Goal: Communication & Community: Share content

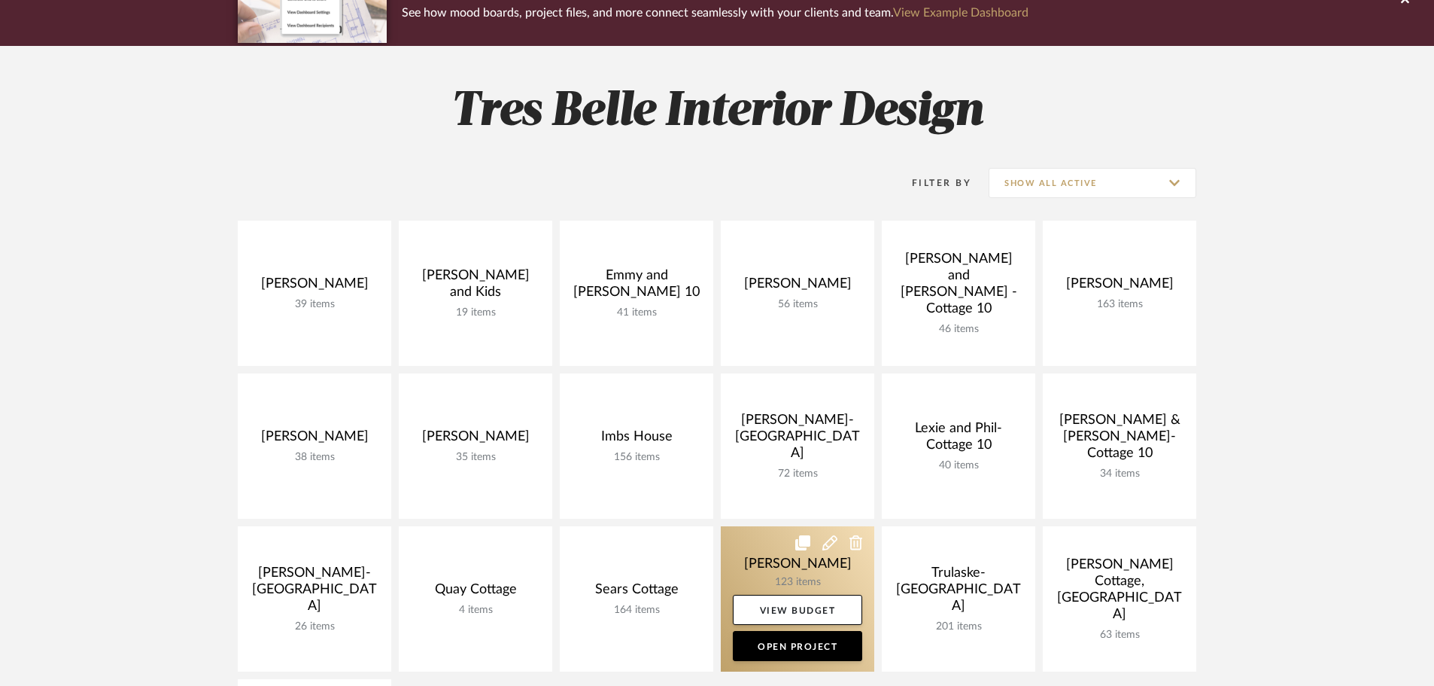
scroll to position [226, 0]
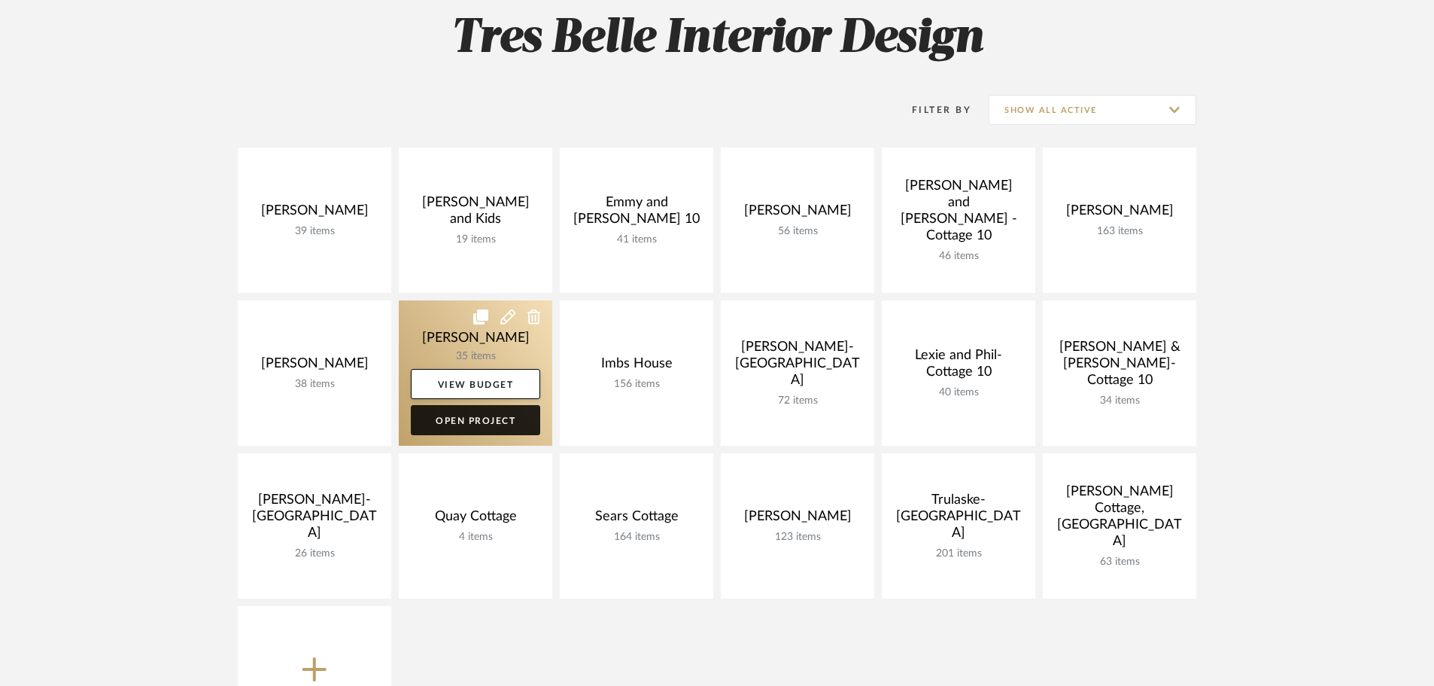
click at [452, 418] on link "Open Project" at bounding box center [475, 420] width 129 height 30
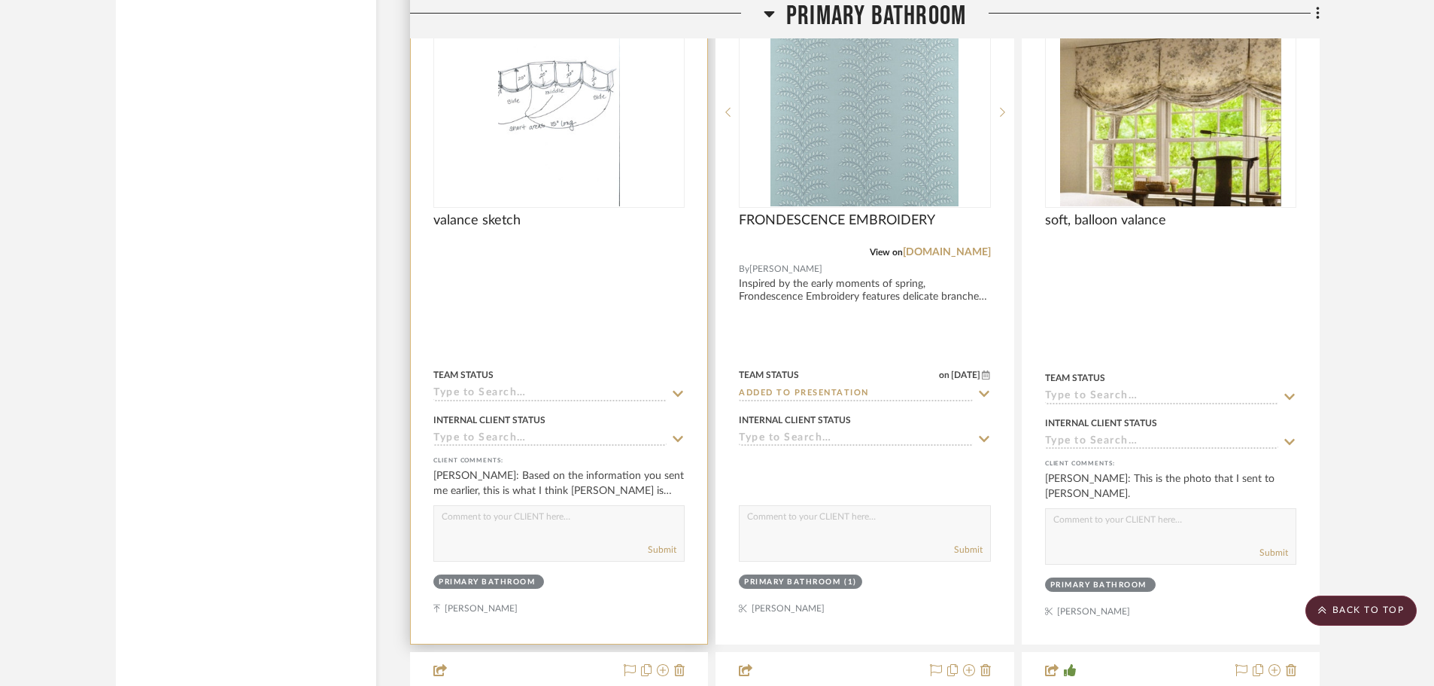
scroll to position [2634, 0]
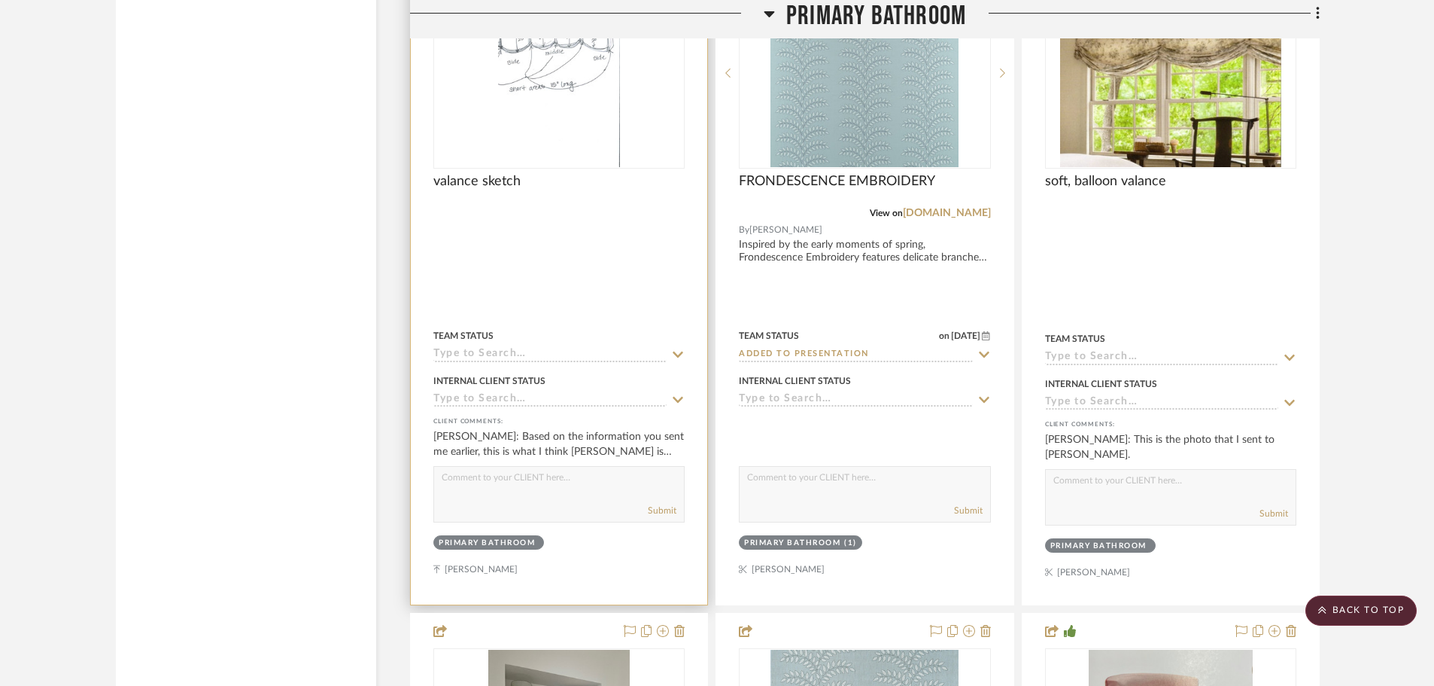
click at [650, 129] on div "0" at bounding box center [559, 73] width 250 height 190
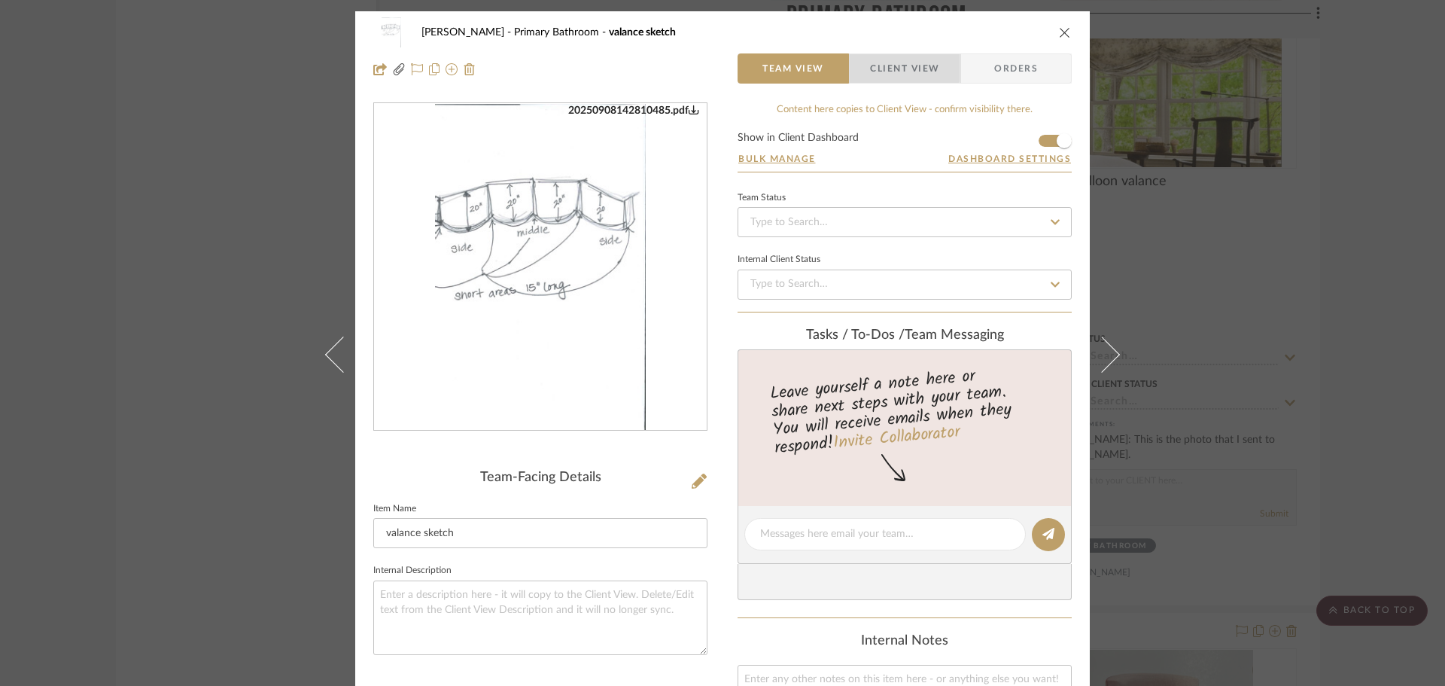
click at [875, 57] on span "Client View" at bounding box center [904, 68] width 69 height 30
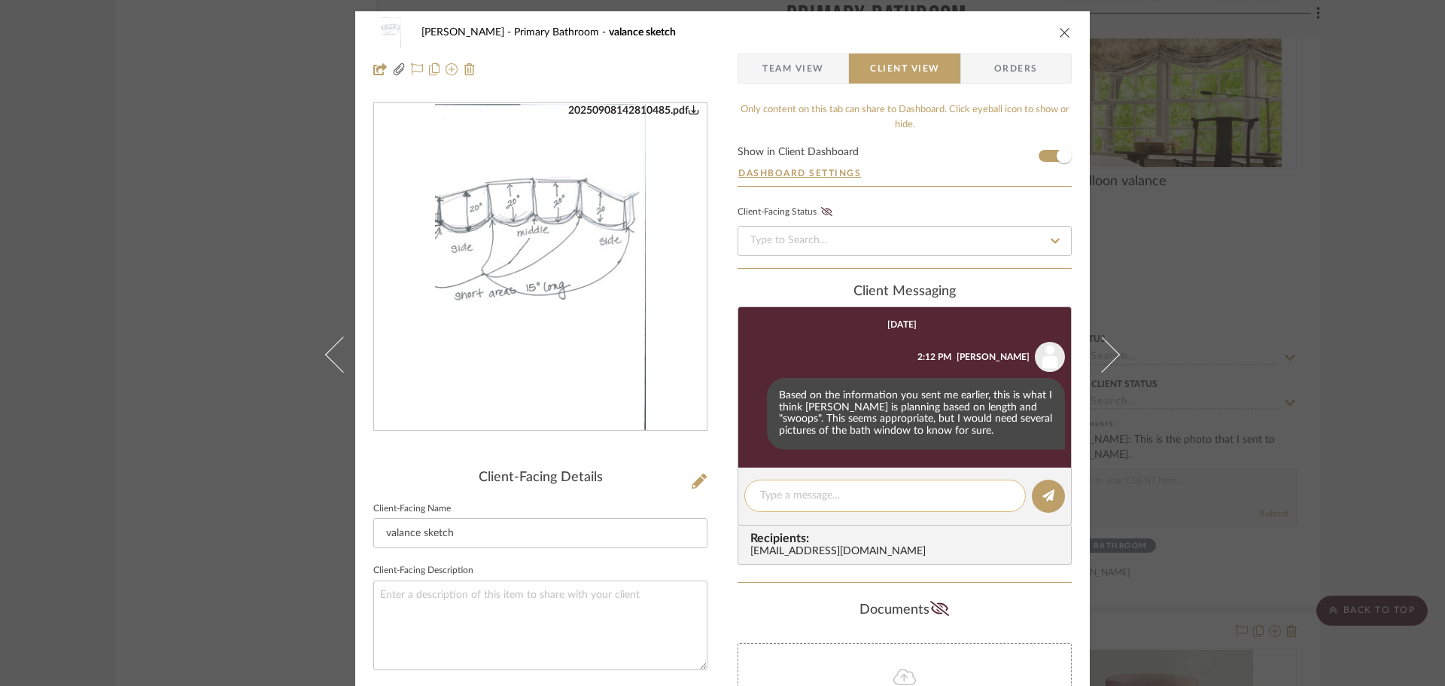
click at [777, 492] on textarea at bounding box center [885, 496] width 250 height 16
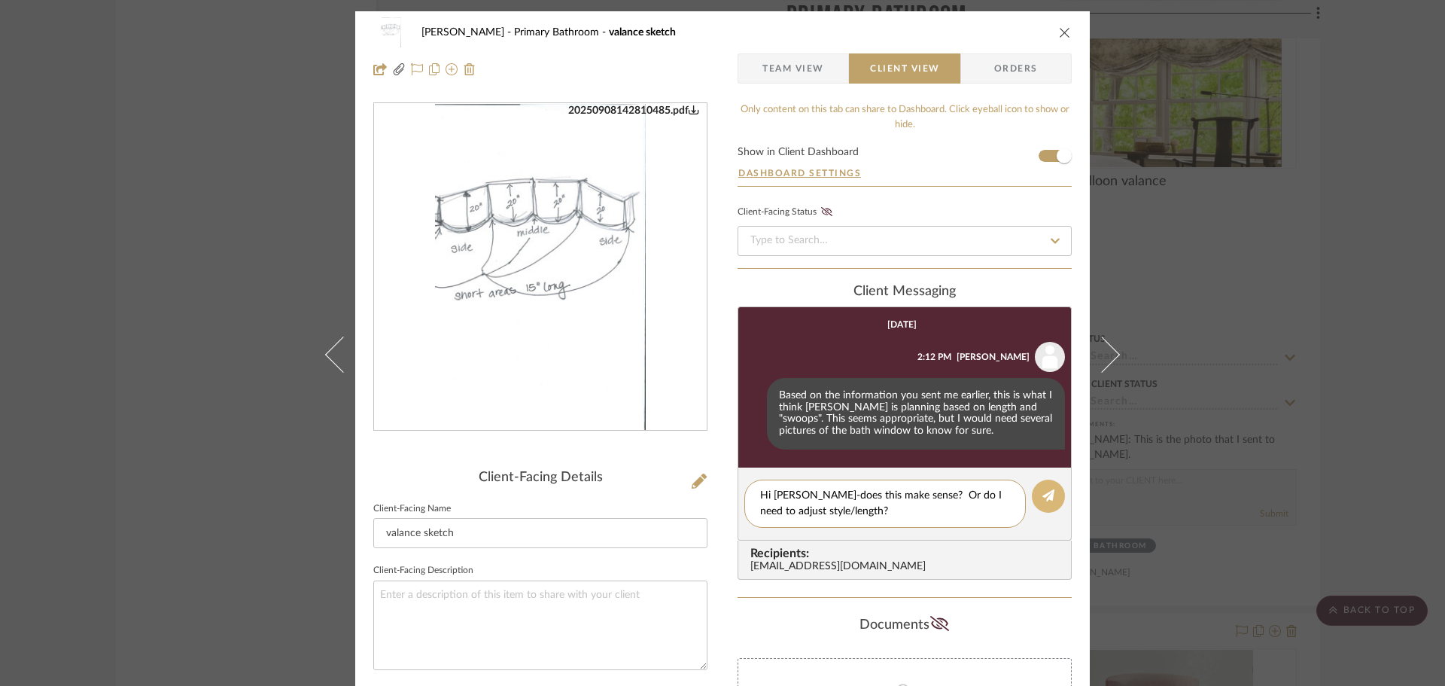
type textarea "Hi [PERSON_NAME]-does this make sense? Or do I need to adjust style/length?"
click at [1035, 497] on button at bounding box center [1048, 495] width 33 height 33
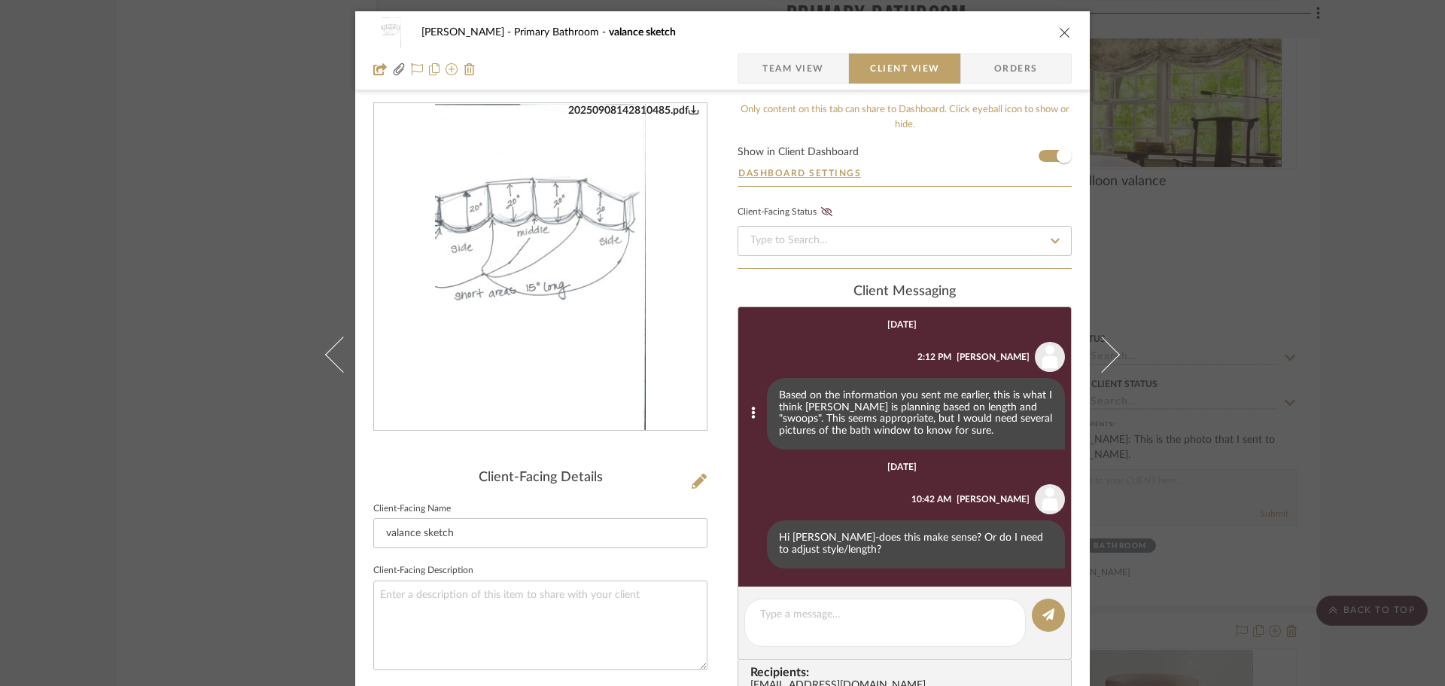
scroll to position [226, 0]
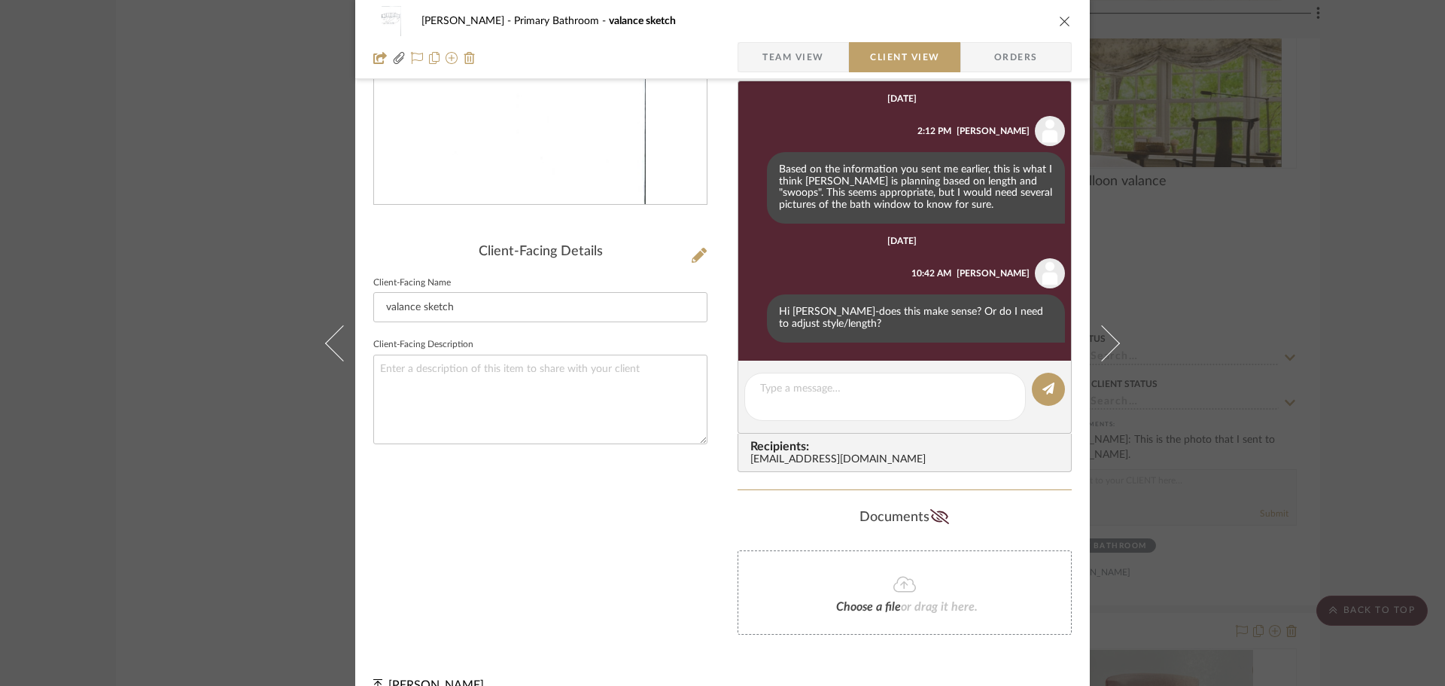
click at [1059, 18] on icon "close" at bounding box center [1065, 21] width 12 height 12
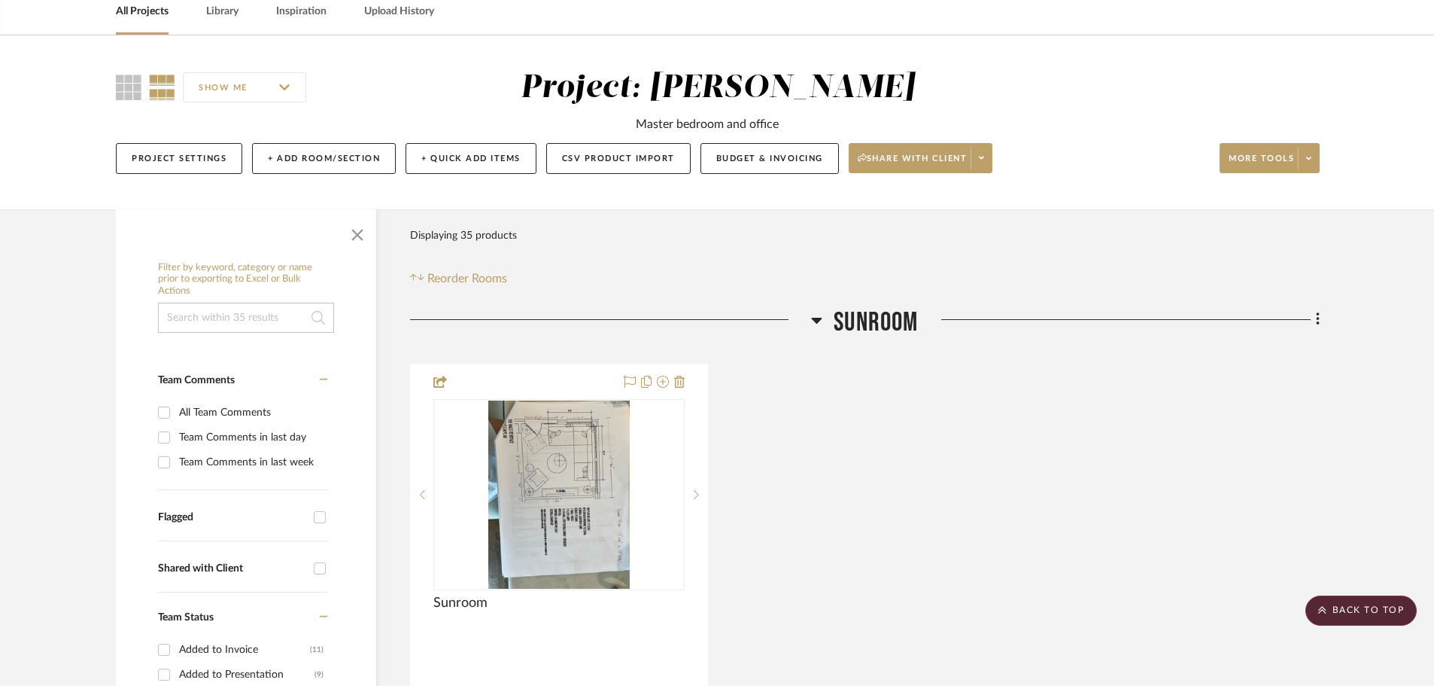
scroll to position [0, 0]
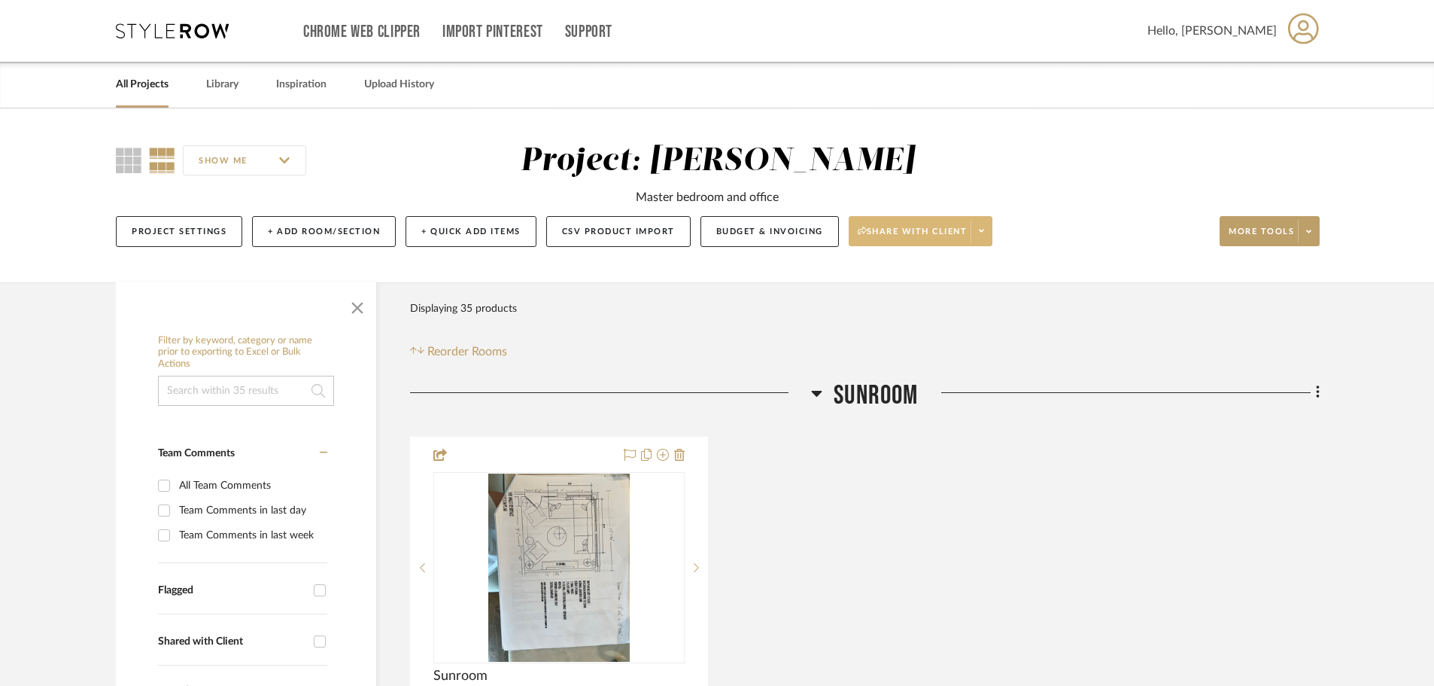
click at [954, 233] on span "Share with client" at bounding box center [913, 237] width 110 height 23
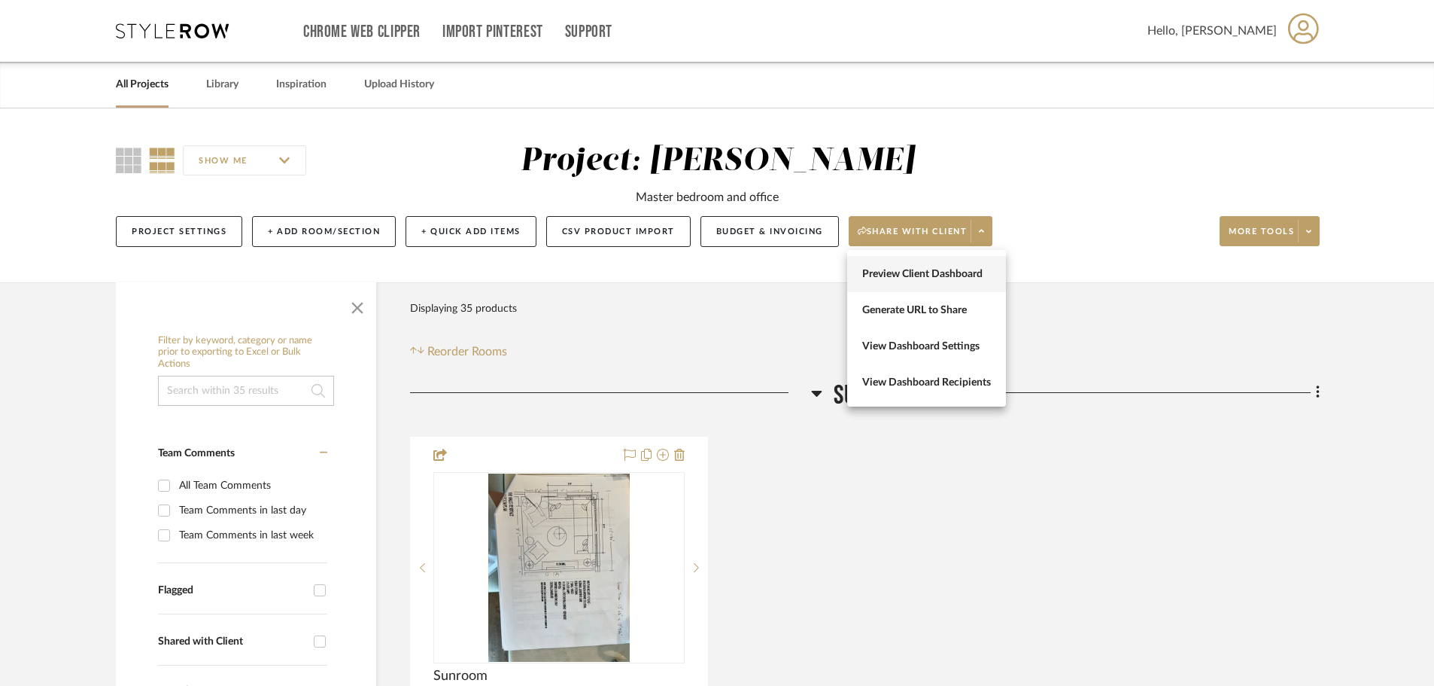
click at [898, 265] on button "Preview Client Dashboard" at bounding box center [926, 274] width 159 height 36
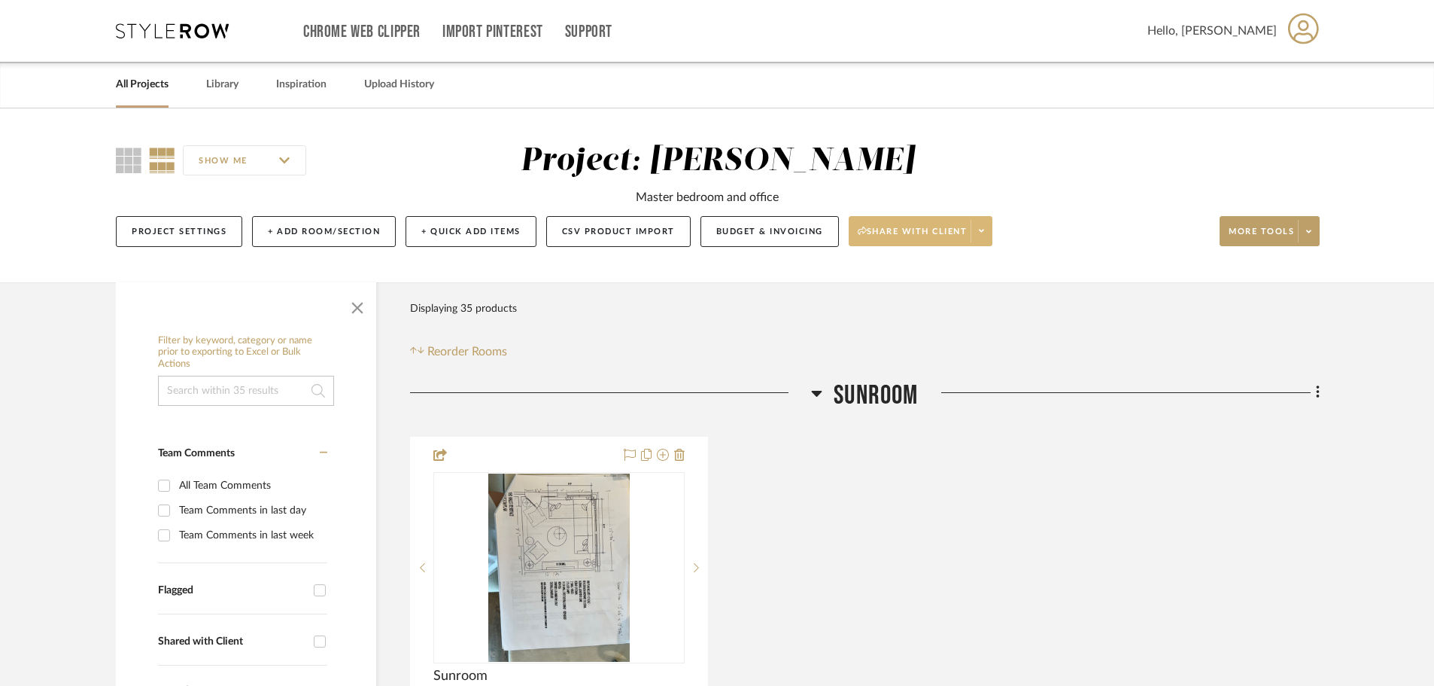
click at [934, 230] on span "Share with client" at bounding box center [913, 237] width 110 height 23
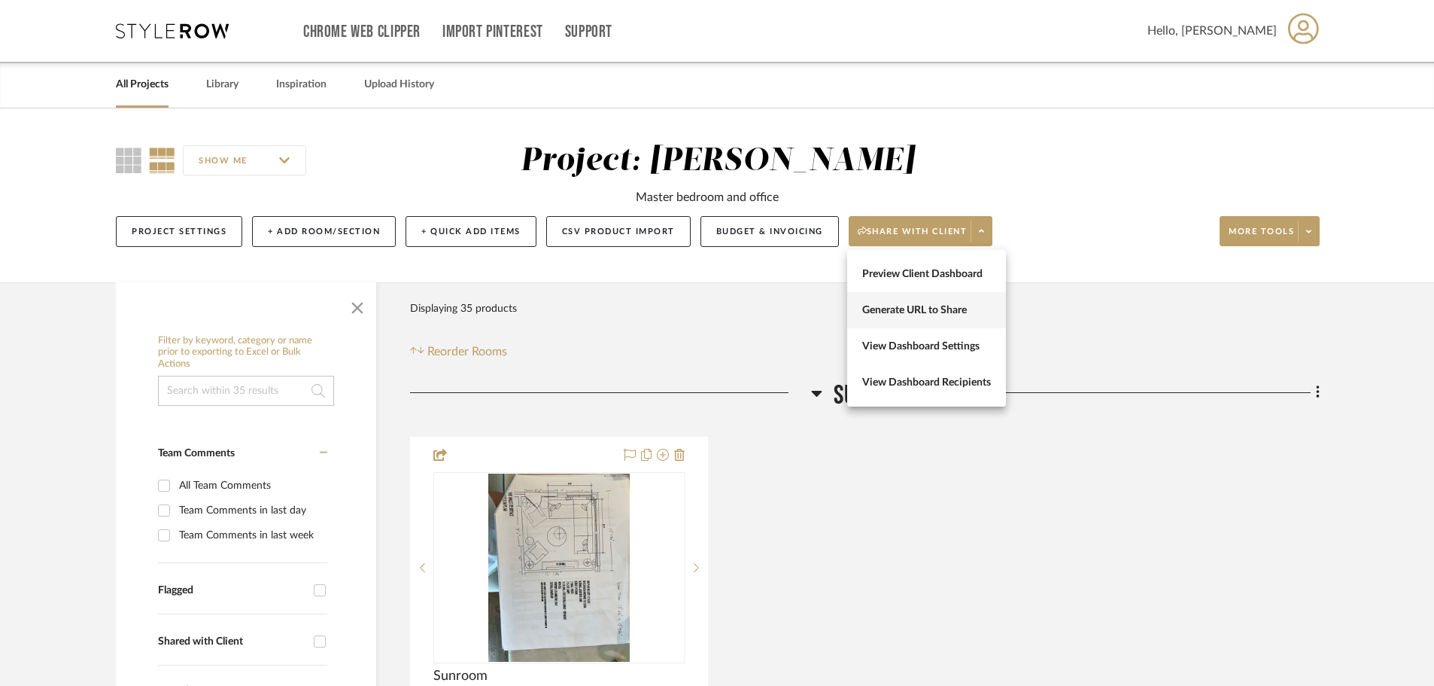
click at [933, 312] on span "Generate URL to Share" at bounding box center [926, 310] width 129 height 13
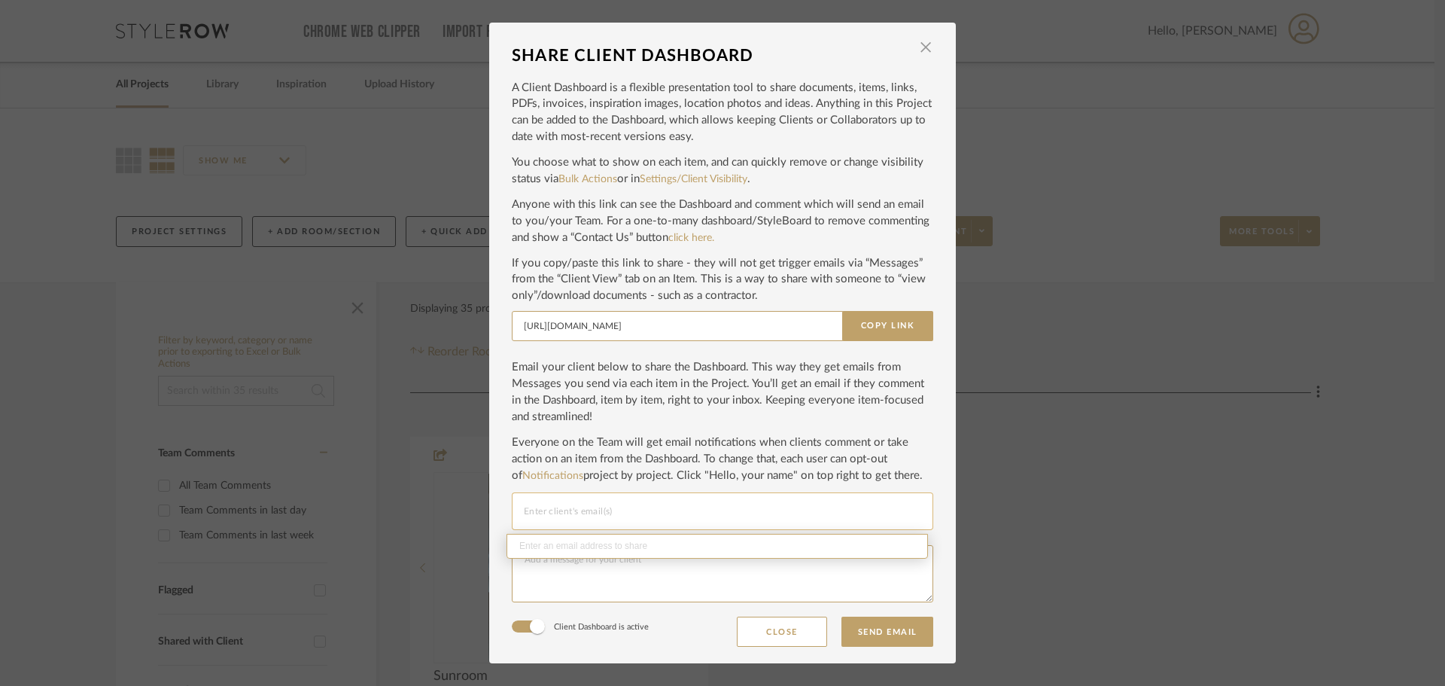
click at [602, 516] on input "Email selection" at bounding box center [722, 511] width 397 height 18
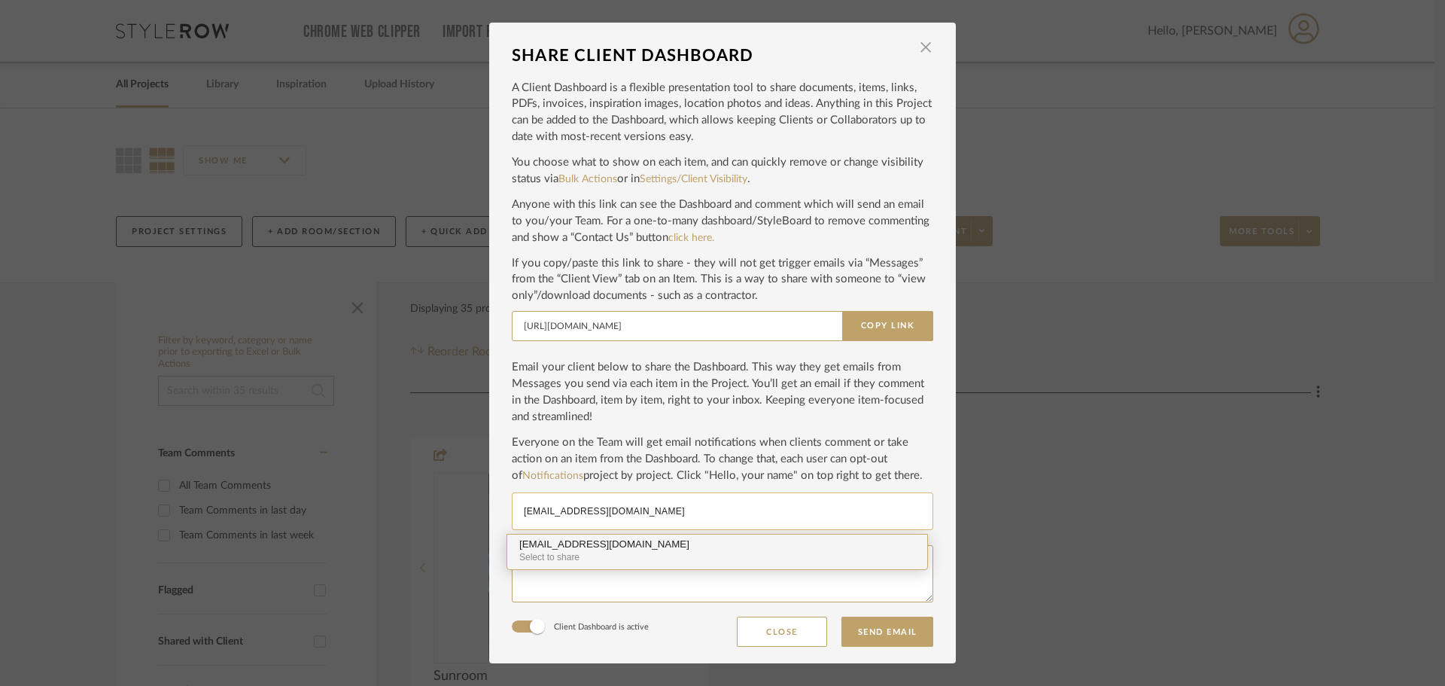
type input "[EMAIL_ADDRESS][DOMAIN_NAME]"
click at [627, 553] on div "Select to share" at bounding box center [717, 557] width 396 height 14
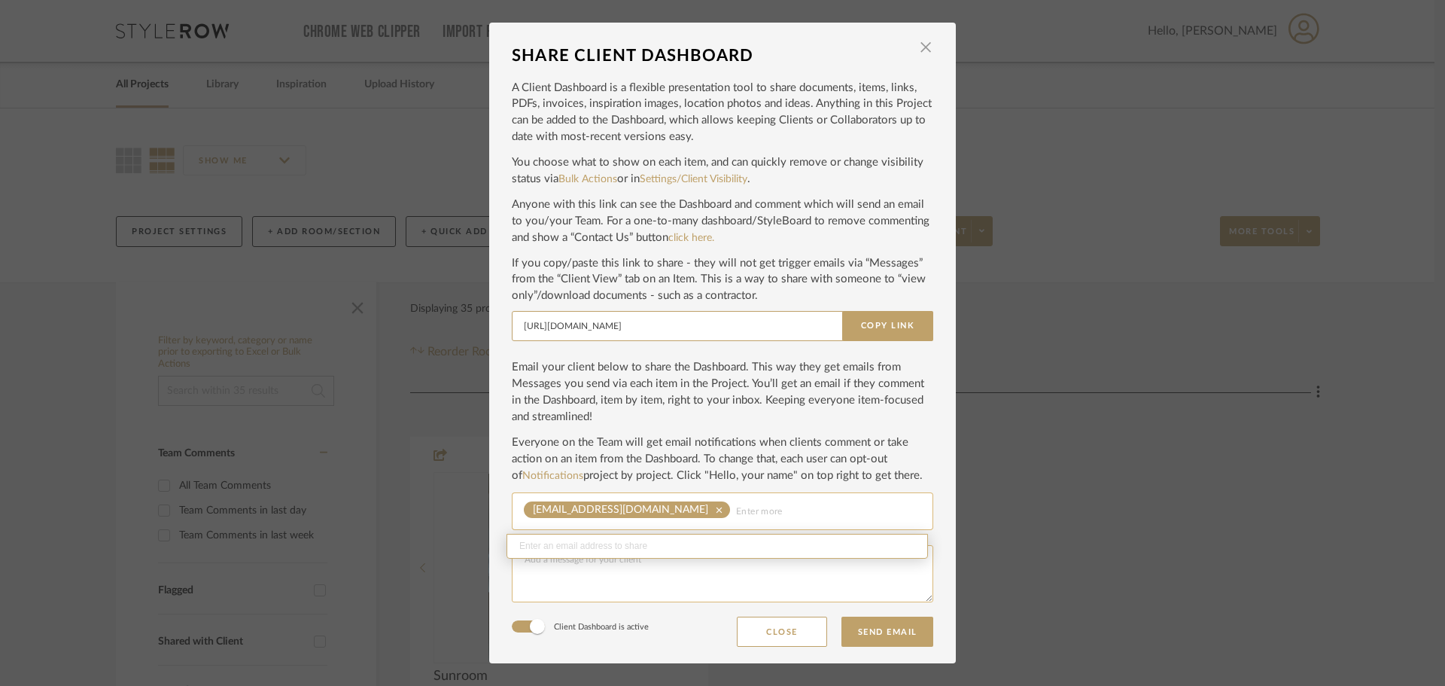
click at [579, 591] on textarea at bounding box center [722, 573] width 421 height 57
type textarea "Just resending to be sure that you saw my notes in the bath. [PERSON_NAME]"
click at [866, 628] on button "Send Email" at bounding box center [887, 631] width 92 height 30
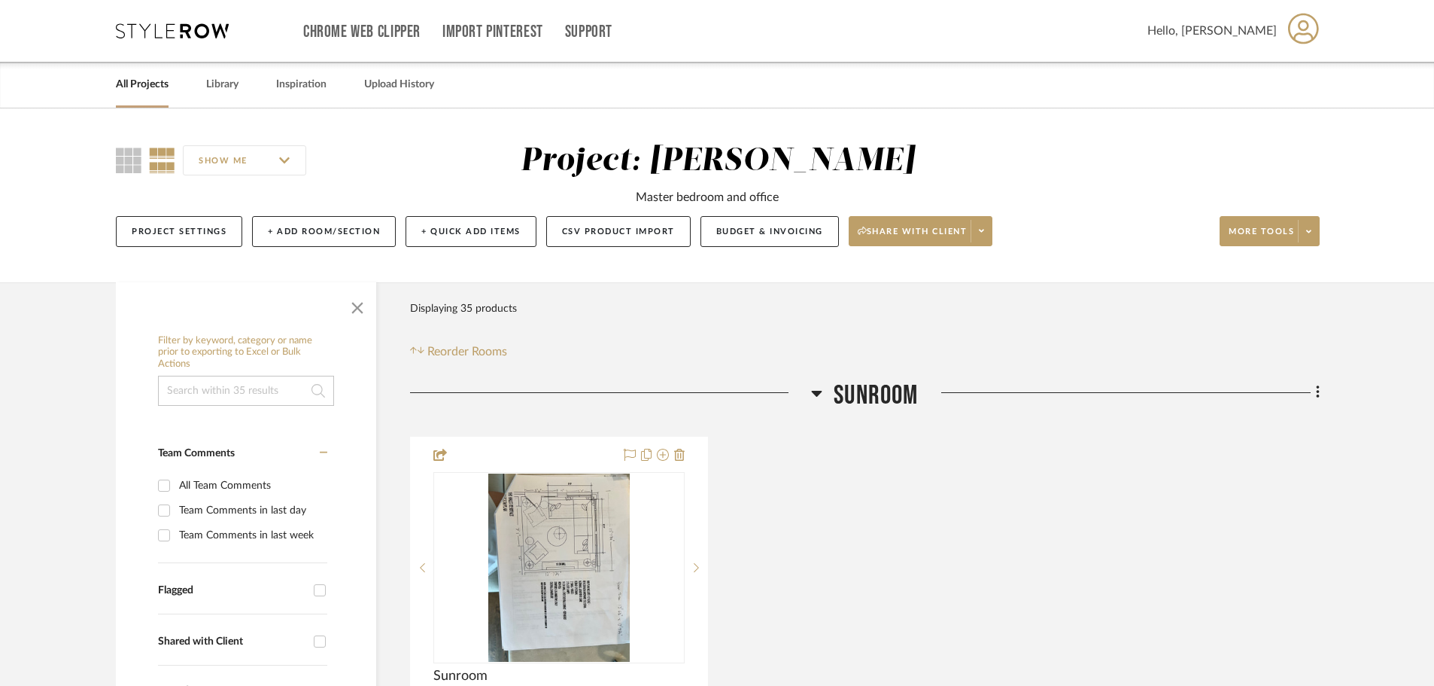
click at [138, 81] on link "All Projects" at bounding box center [142, 85] width 53 height 20
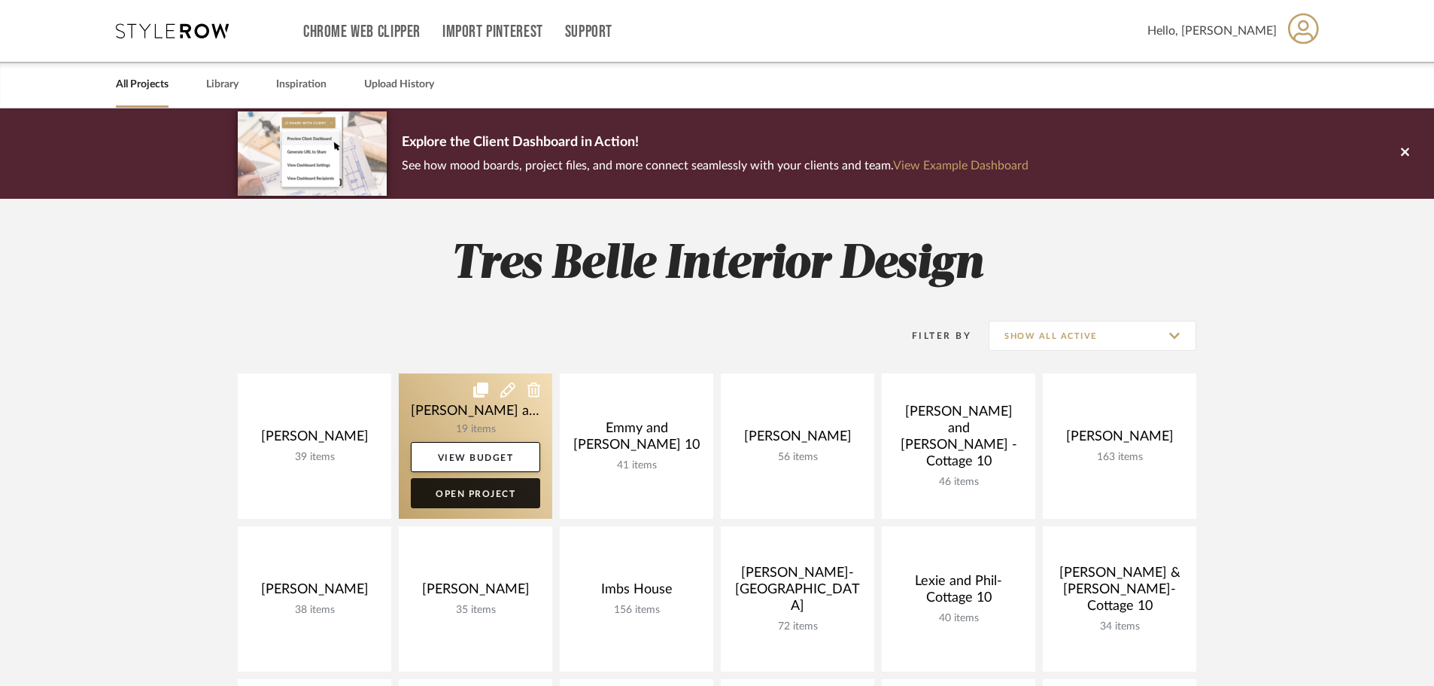
click at [481, 497] on link "Open Project" at bounding box center [475, 493] width 129 height 30
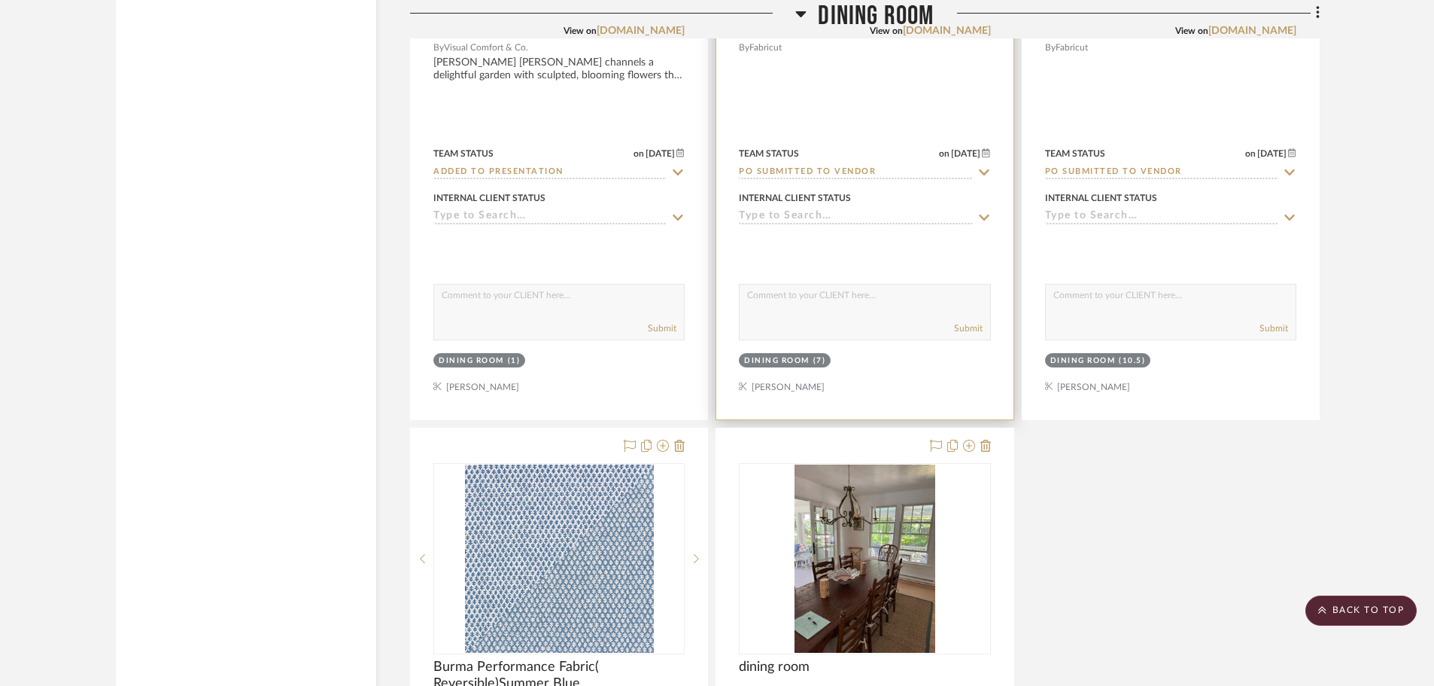
scroll to position [2032, 0]
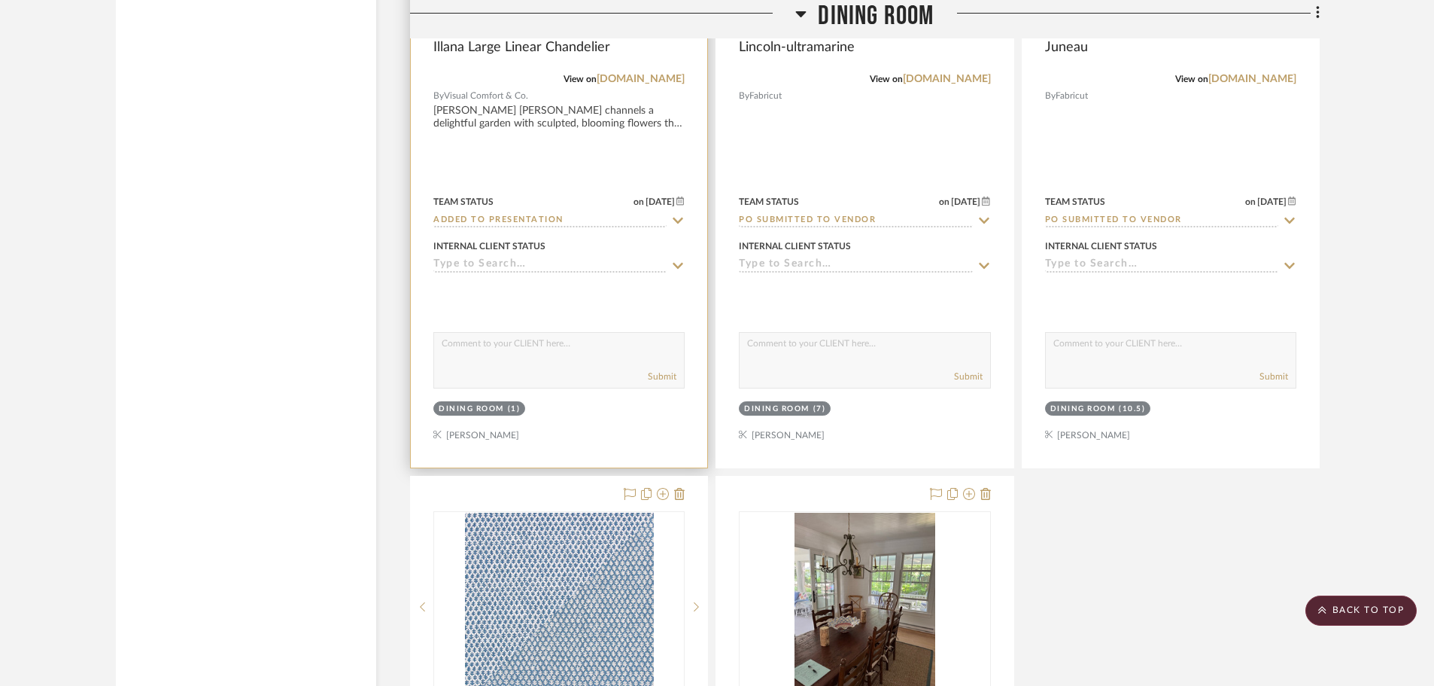
click at [512, 359] on textarea at bounding box center [559, 347] width 250 height 29
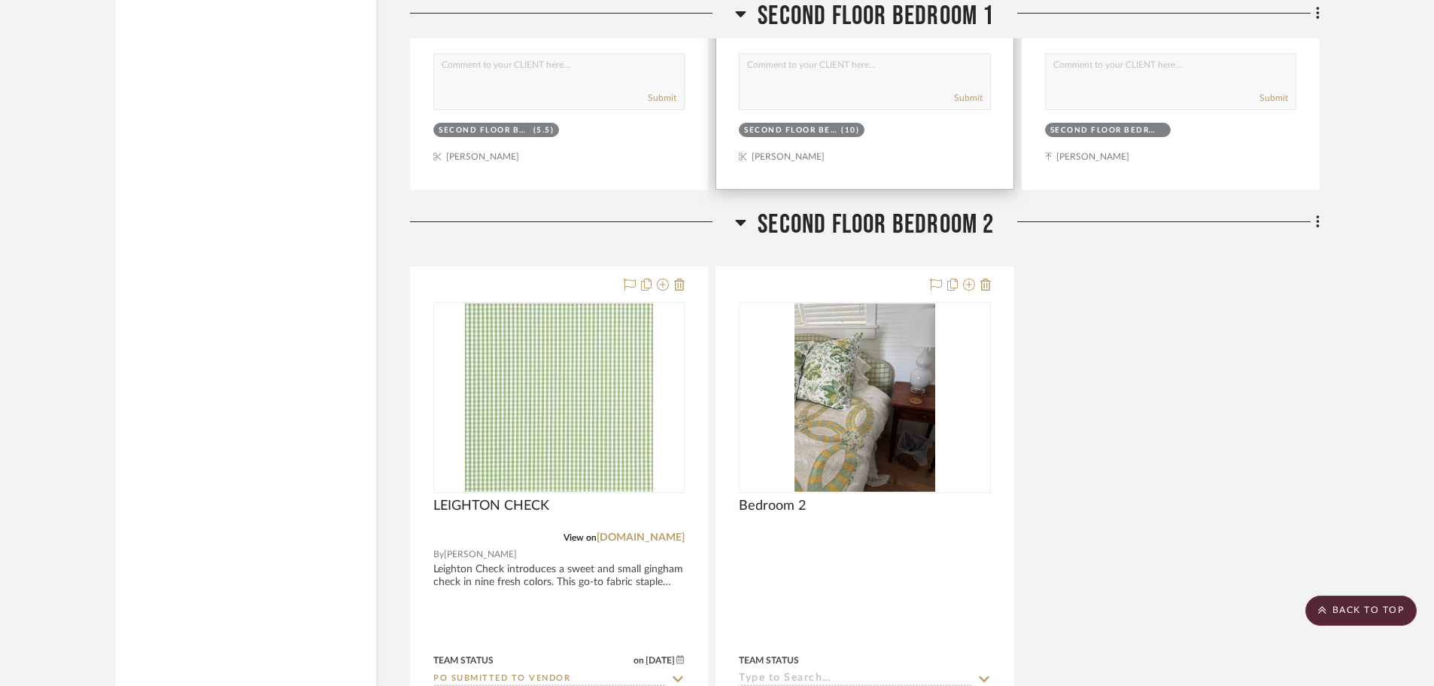
scroll to position [5268, 0]
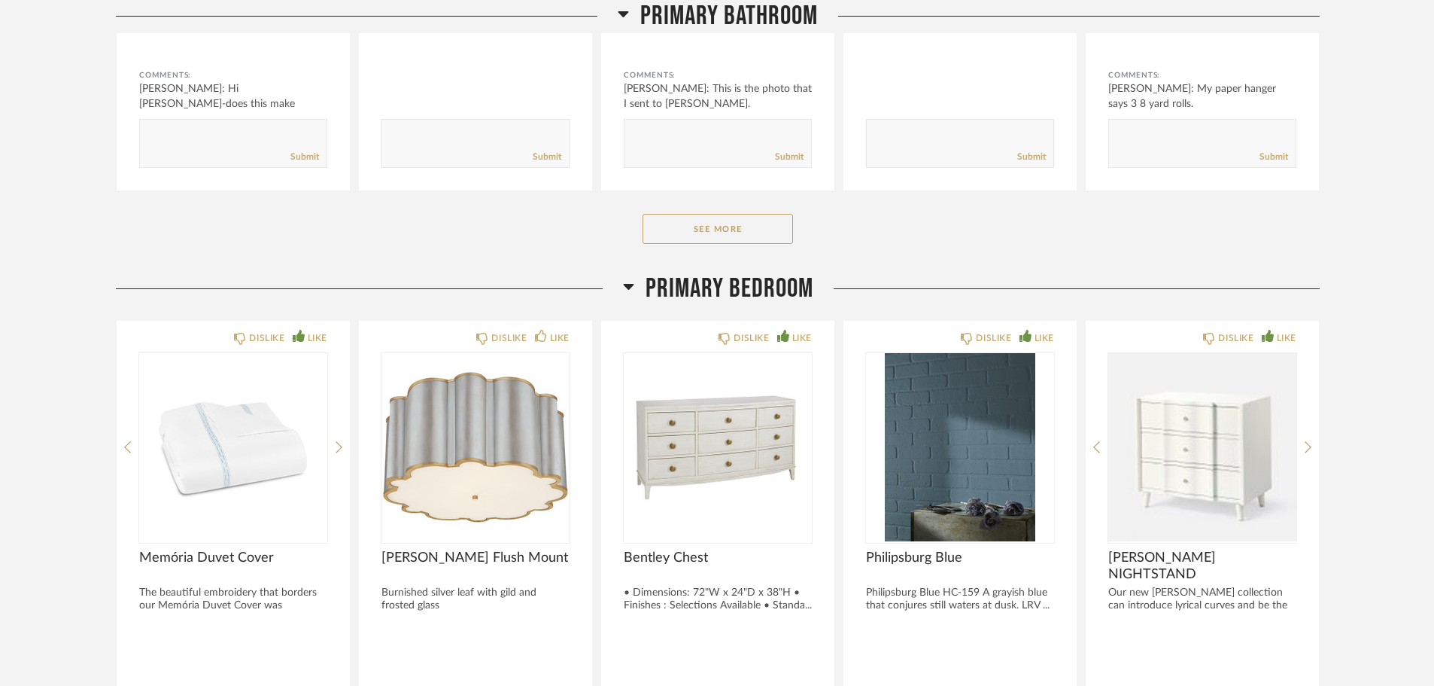
scroll to position [1731, 0]
click at [734, 228] on button "See More" at bounding box center [718, 226] width 151 height 30
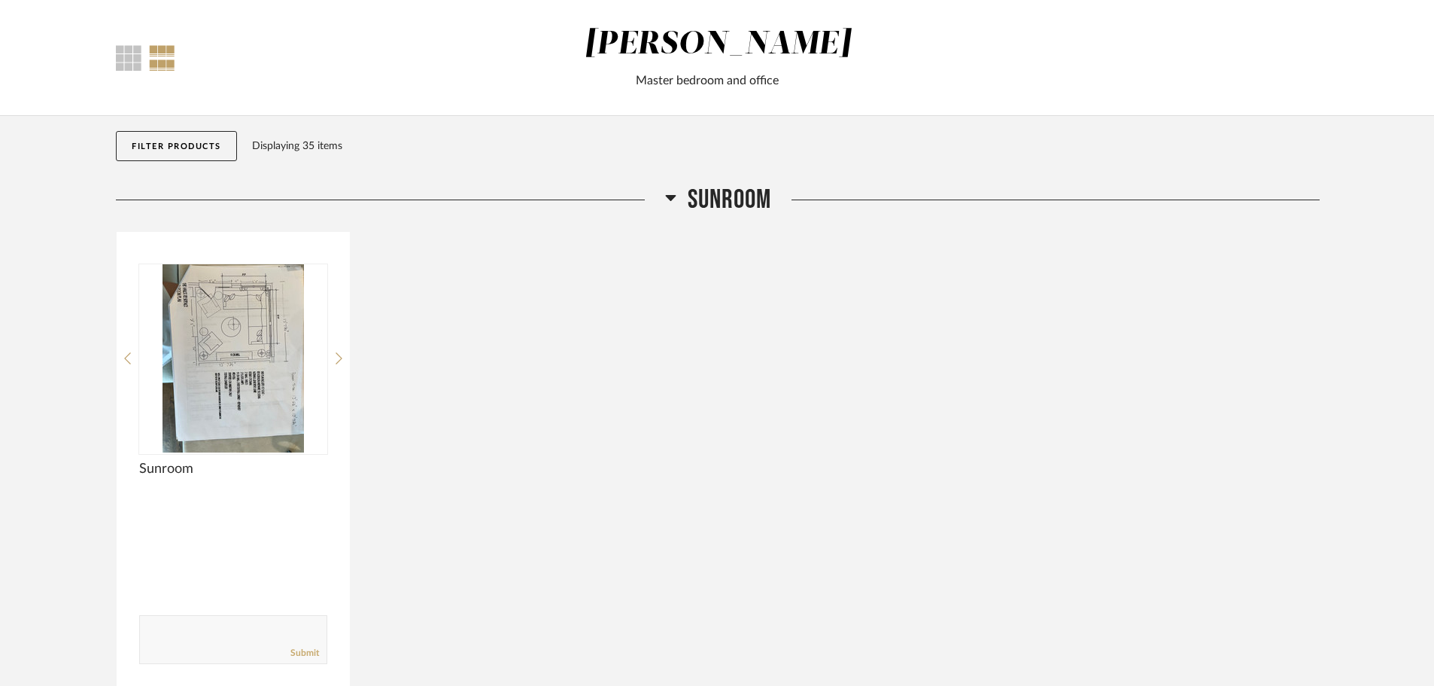
scroll to position [0, 0]
